Goal: Transaction & Acquisition: Obtain resource

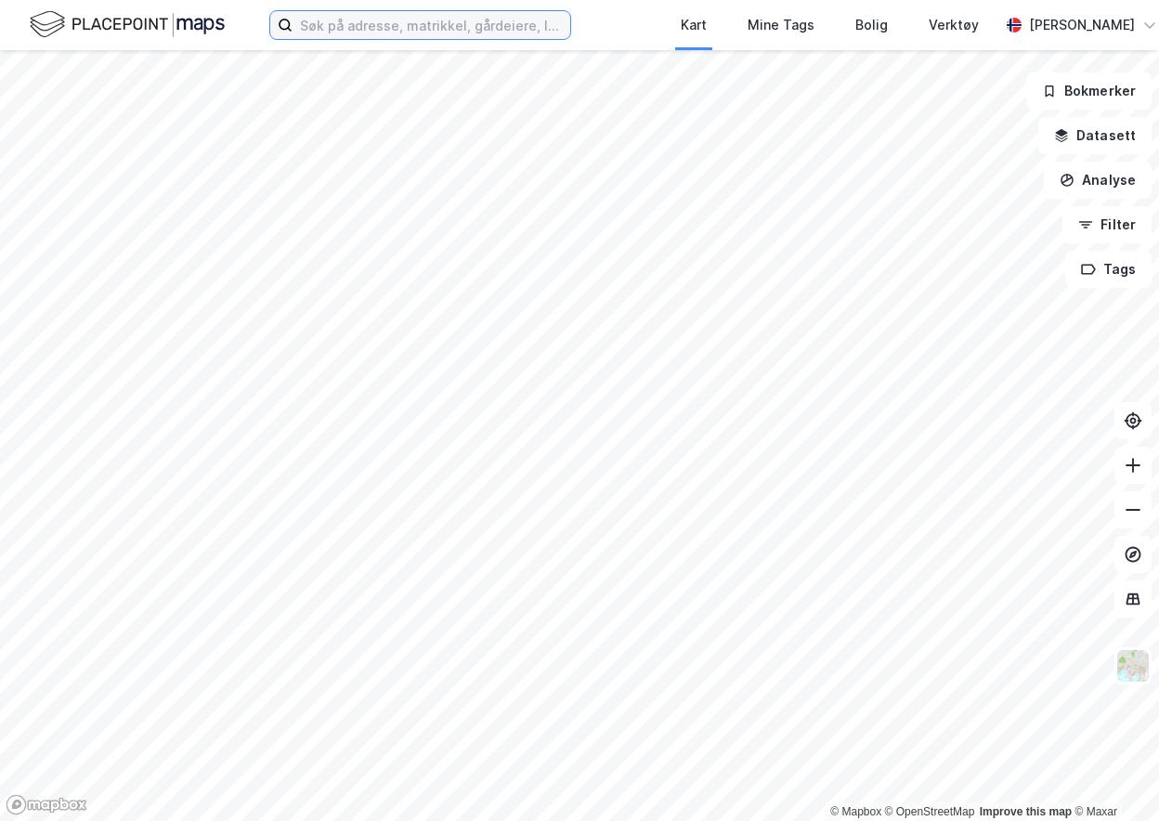
click at [354, 26] on input at bounding box center [432, 25] width 278 height 28
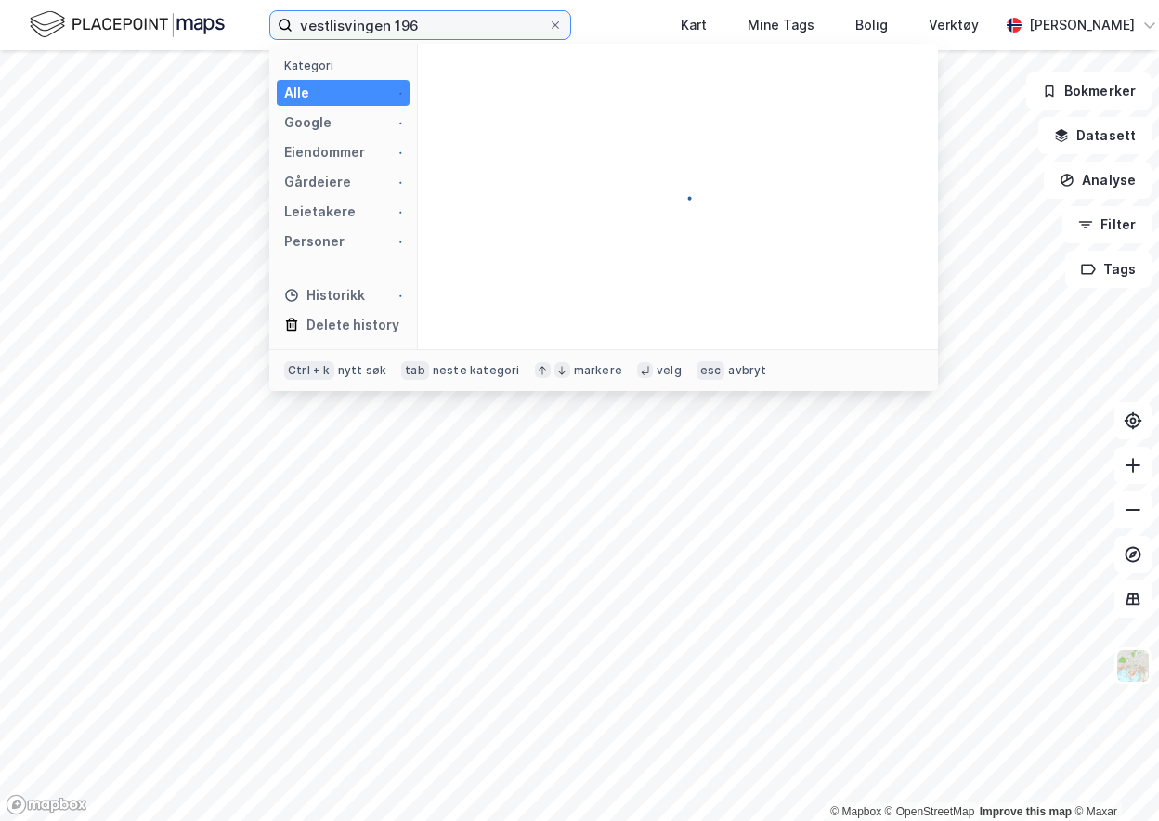
type input "vestlisvingen 196"
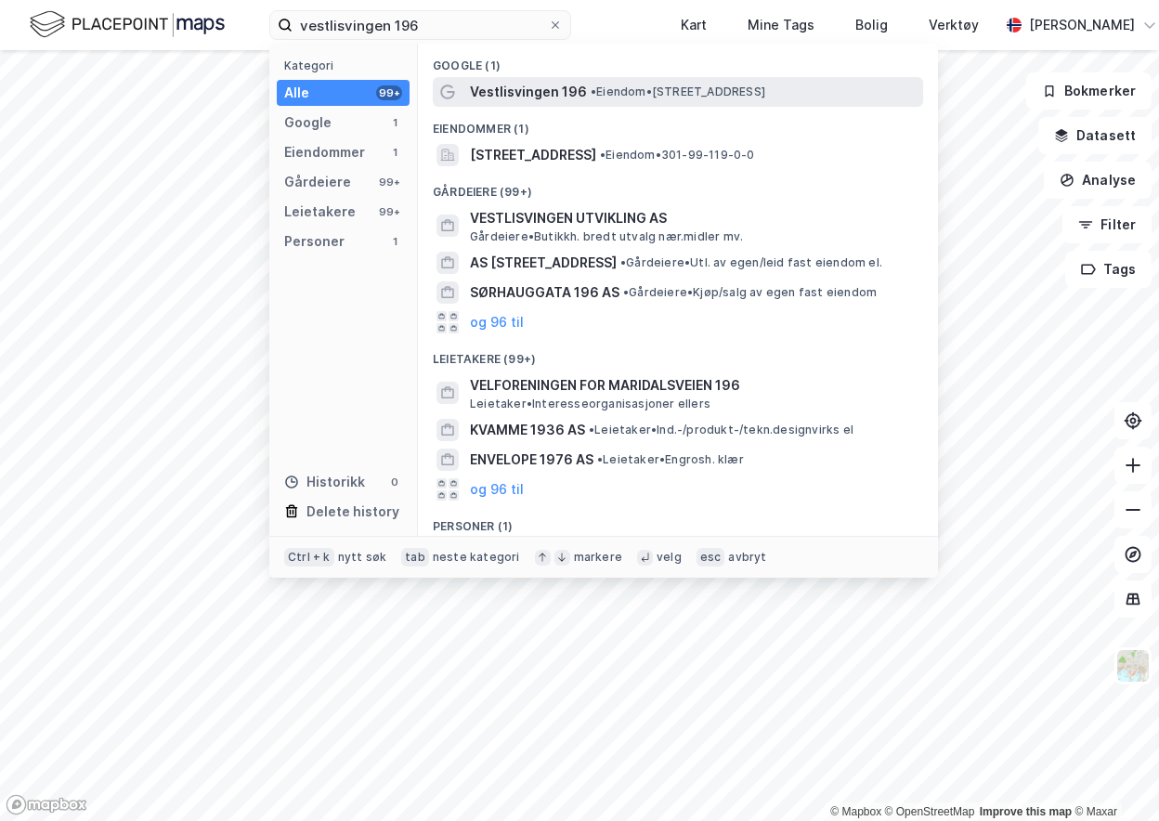
click at [545, 86] on span "Vestlisvingen 196" at bounding box center [528, 92] width 117 height 22
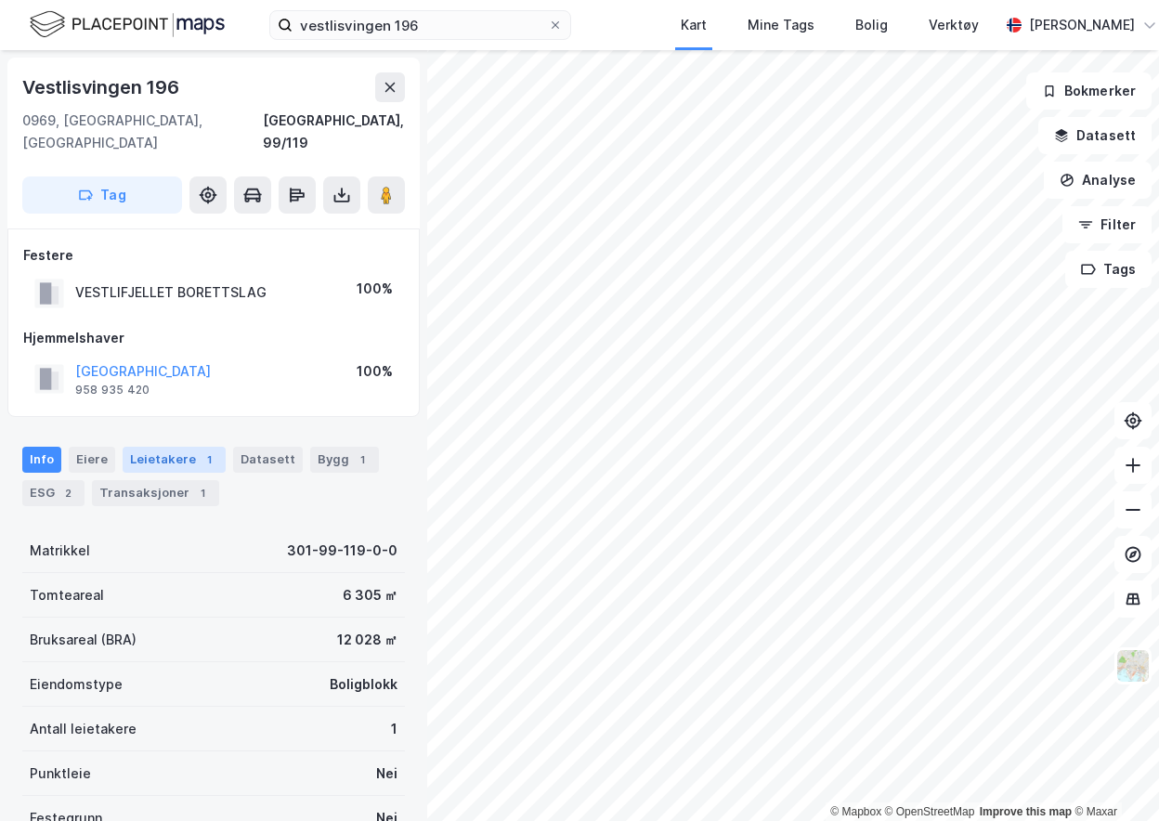
click at [137, 447] on div "Leietakere 1" at bounding box center [174, 460] width 103 height 26
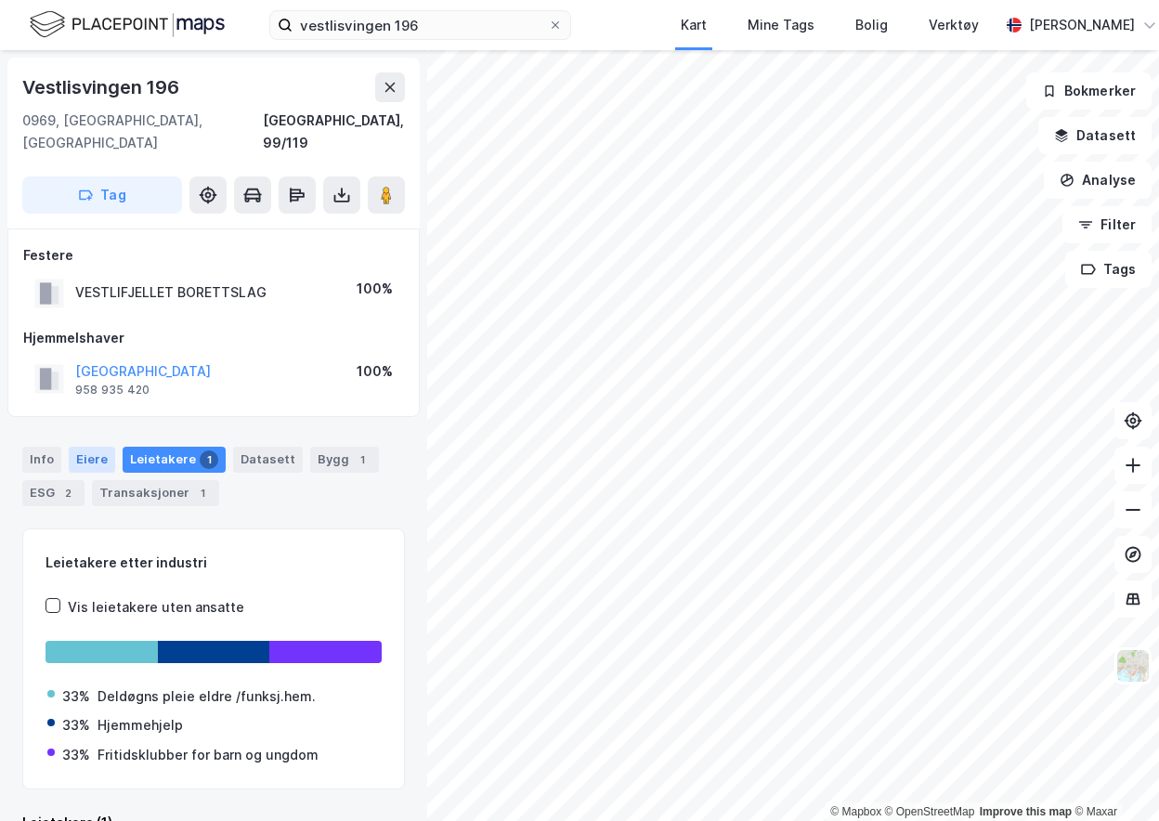
click at [94, 447] on div "Eiere" at bounding box center [92, 460] width 46 height 26
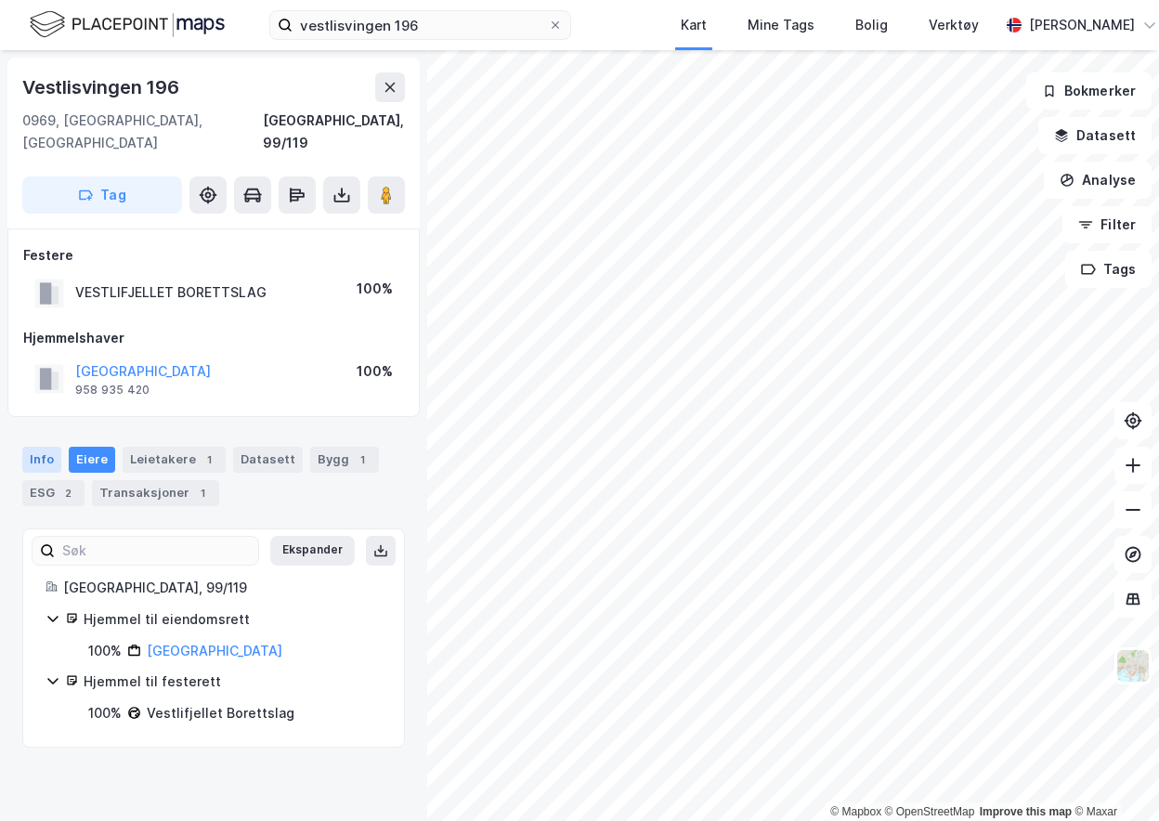
click at [33, 447] on div "Info" at bounding box center [41, 460] width 39 height 26
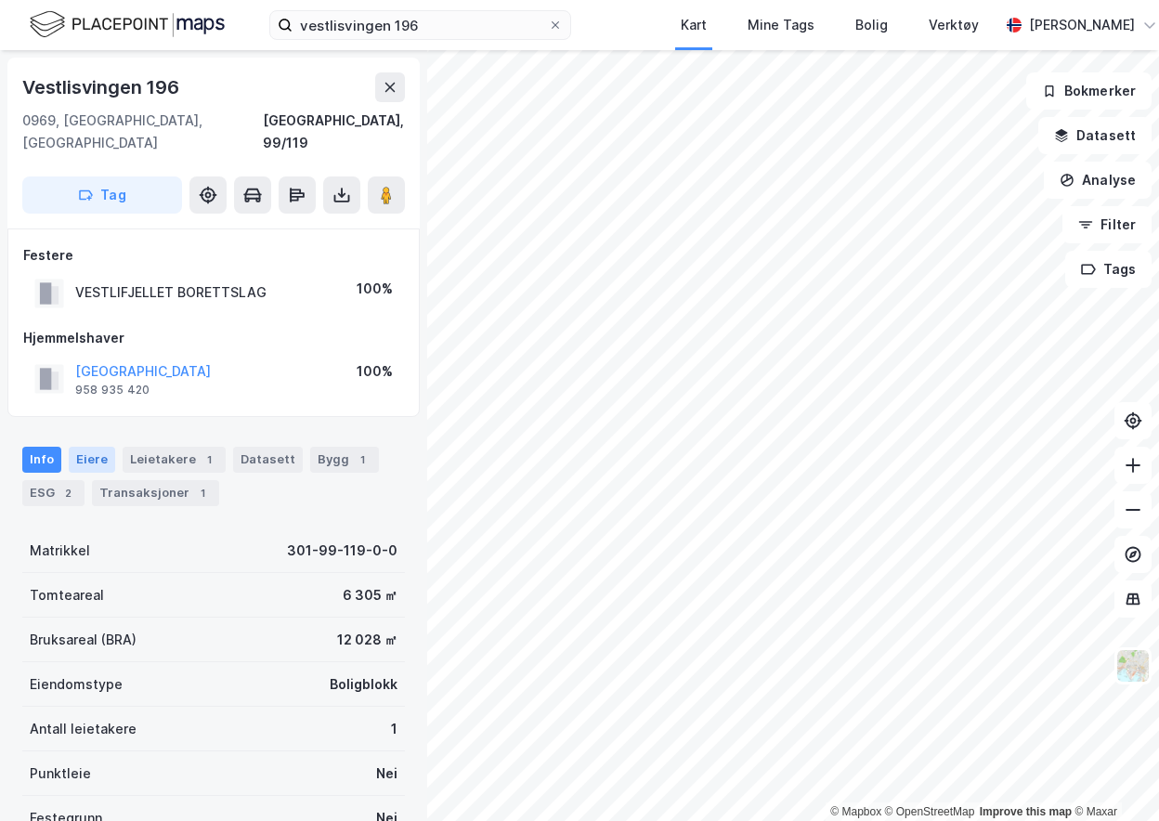
click at [84, 447] on div "Eiere" at bounding box center [92, 460] width 46 height 26
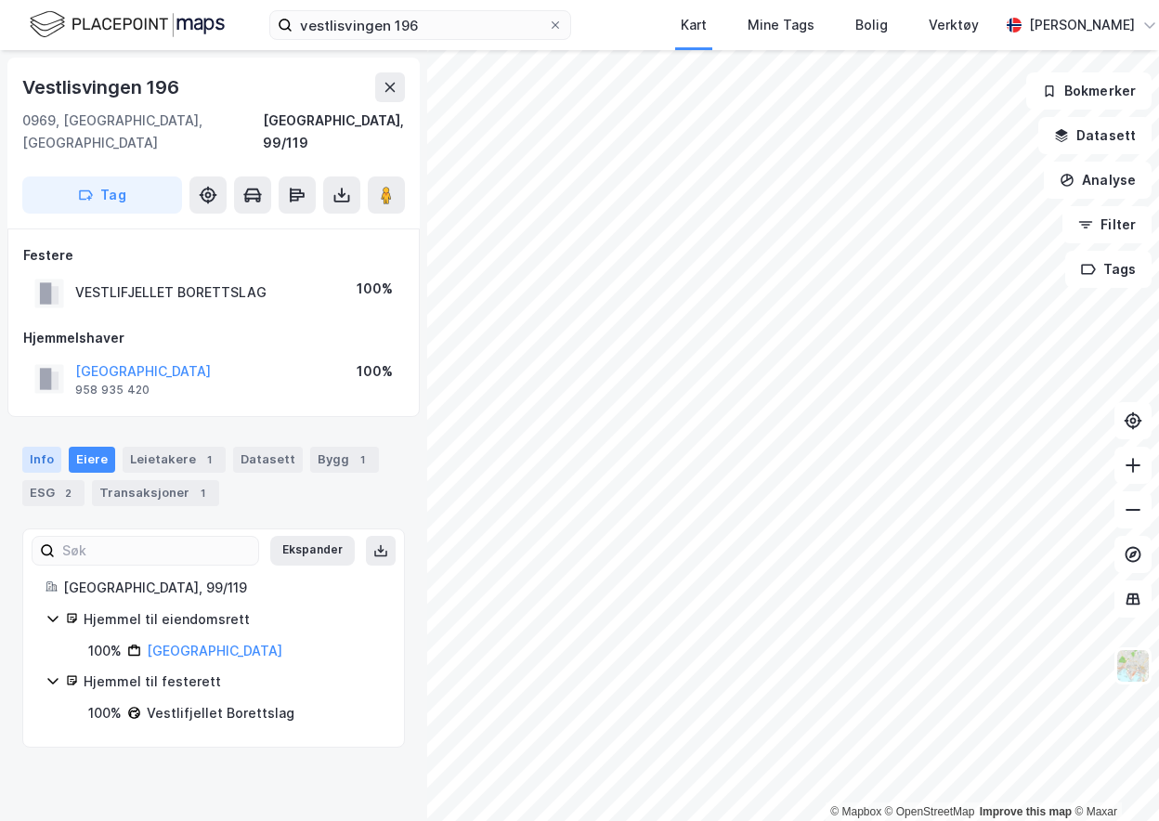
click at [33, 447] on div "Info" at bounding box center [41, 460] width 39 height 26
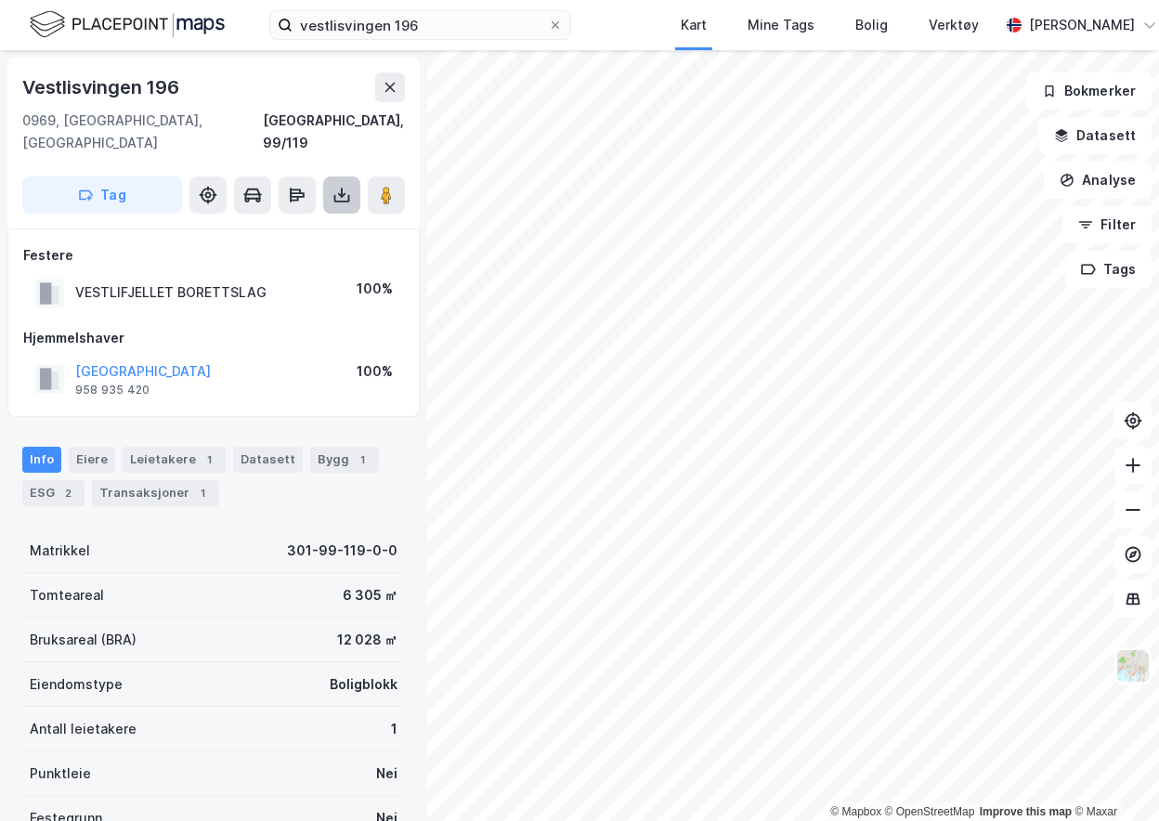
click at [334, 186] on icon at bounding box center [342, 195] width 19 height 19
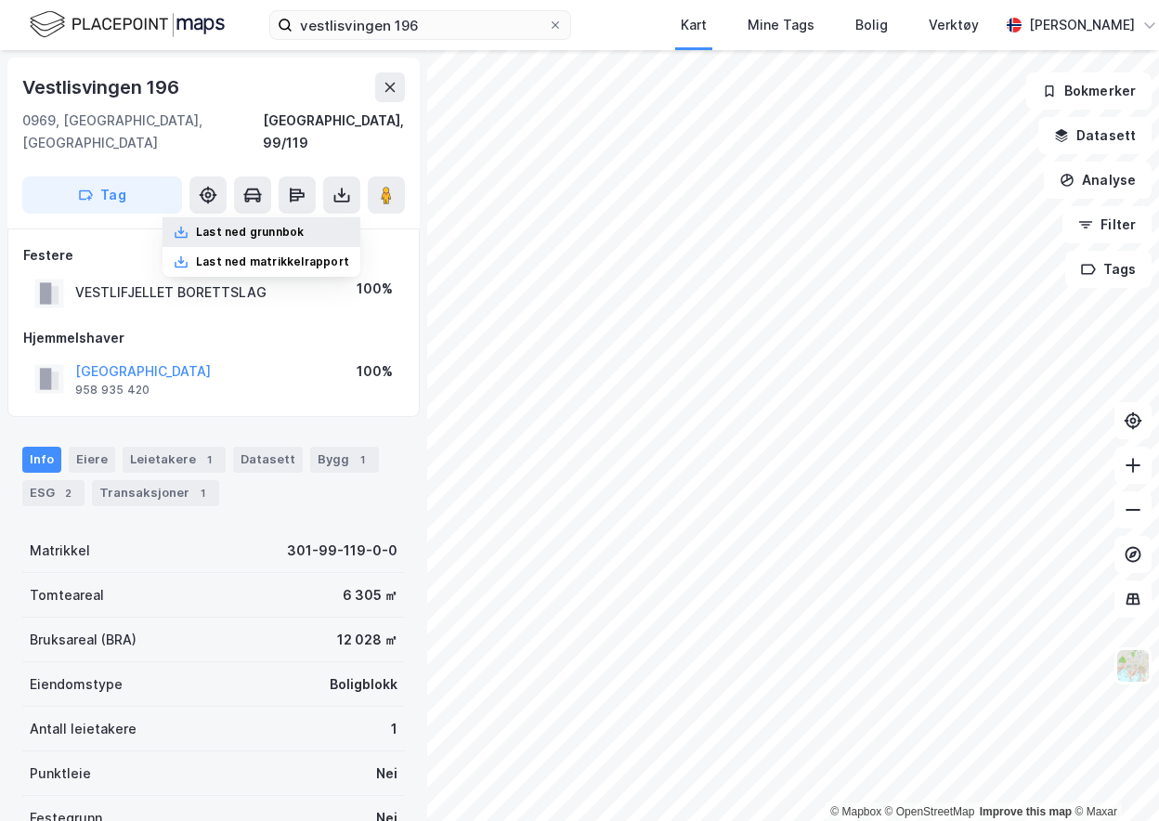
click at [280, 217] on div "Last ned grunnbok" at bounding box center [262, 232] width 198 height 30
